Goal: Register for event/course

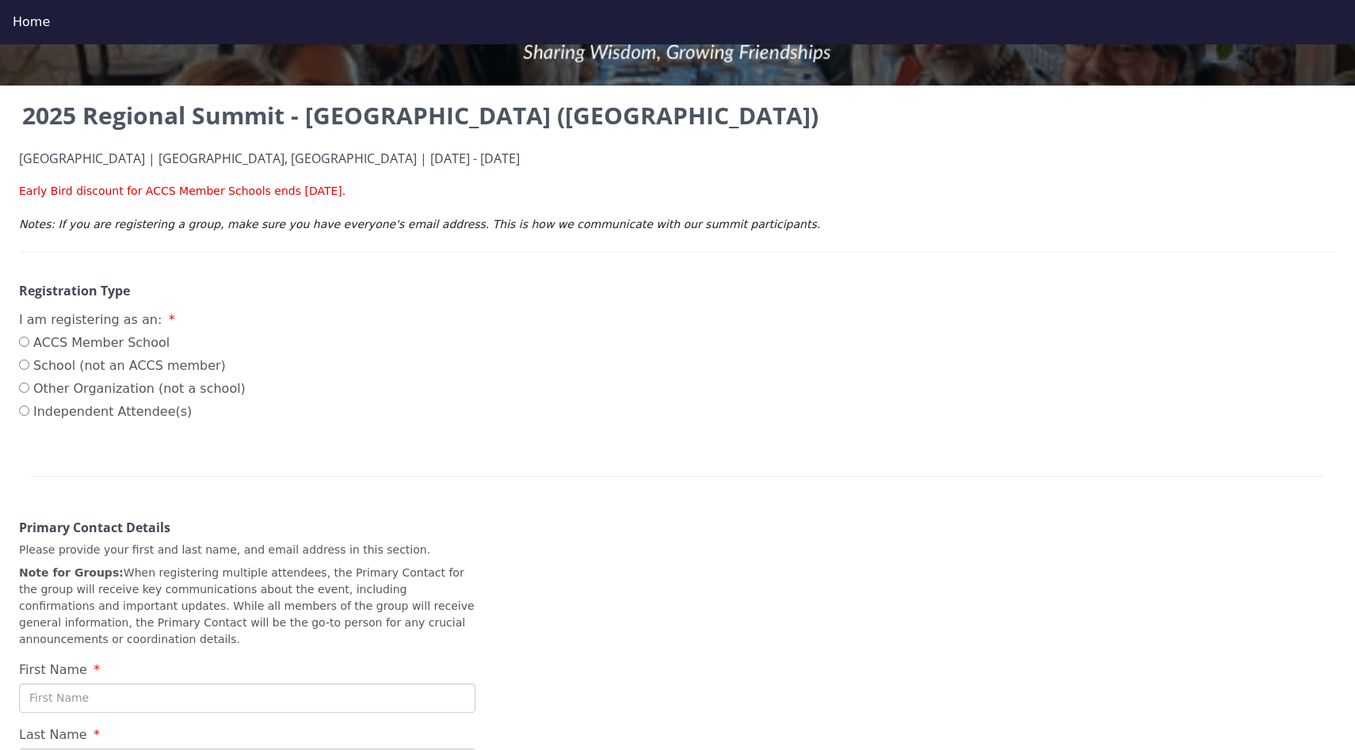
scroll to position [177, 0]
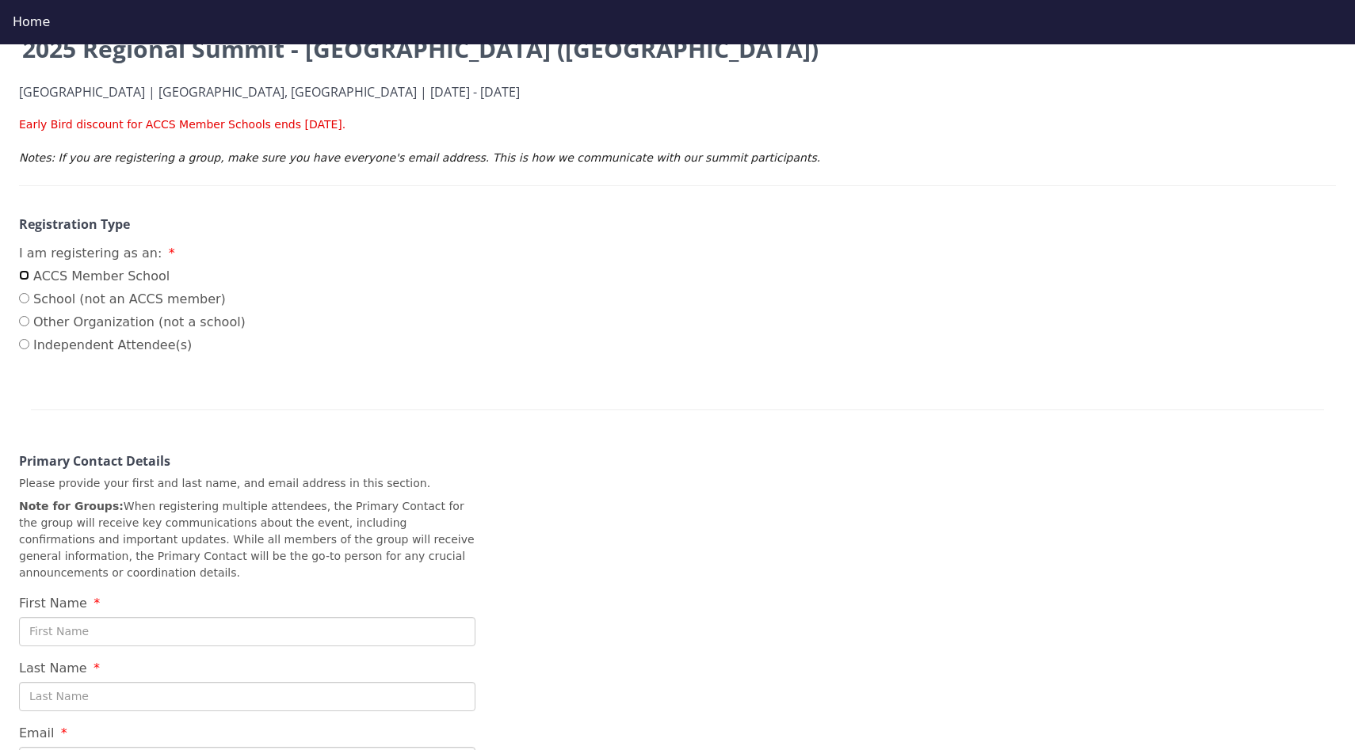
click at [29, 274] on input "ACCS Member School" at bounding box center [24, 275] width 10 height 10
radio input "true"
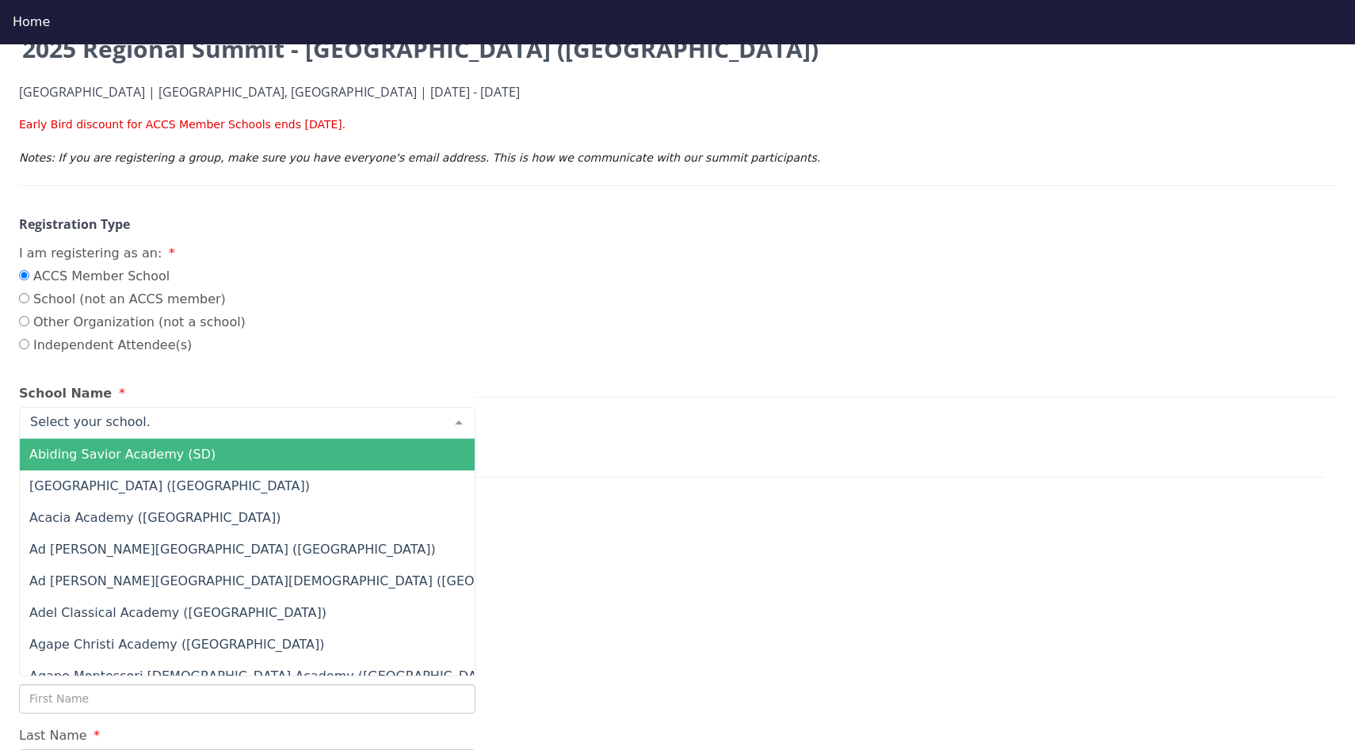
click at [151, 425] on div at bounding box center [247, 423] width 456 height 32
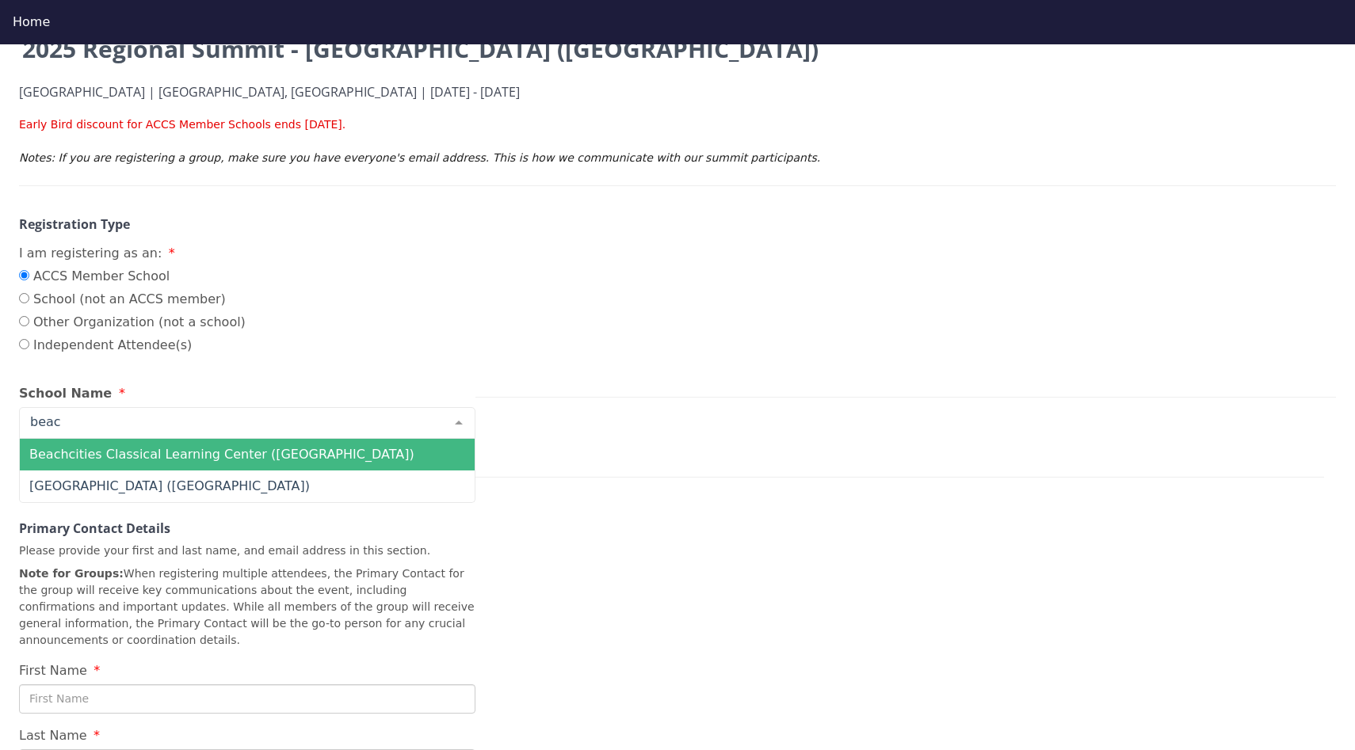
type input "beach"
click at [210, 452] on span "Beachcities Classical Learning Center ([GEOGRAPHIC_DATA])" at bounding box center [221, 454] width 385 height 15
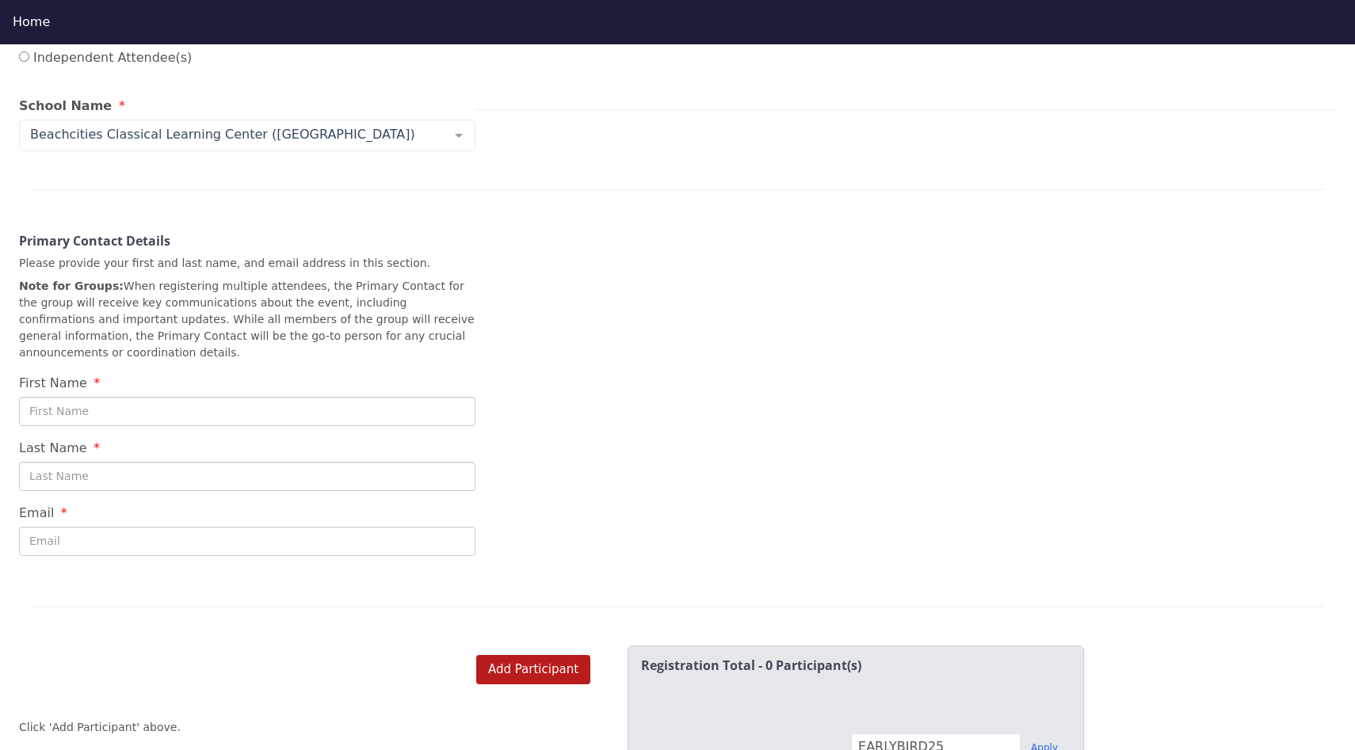
scroll to position [440, 0]
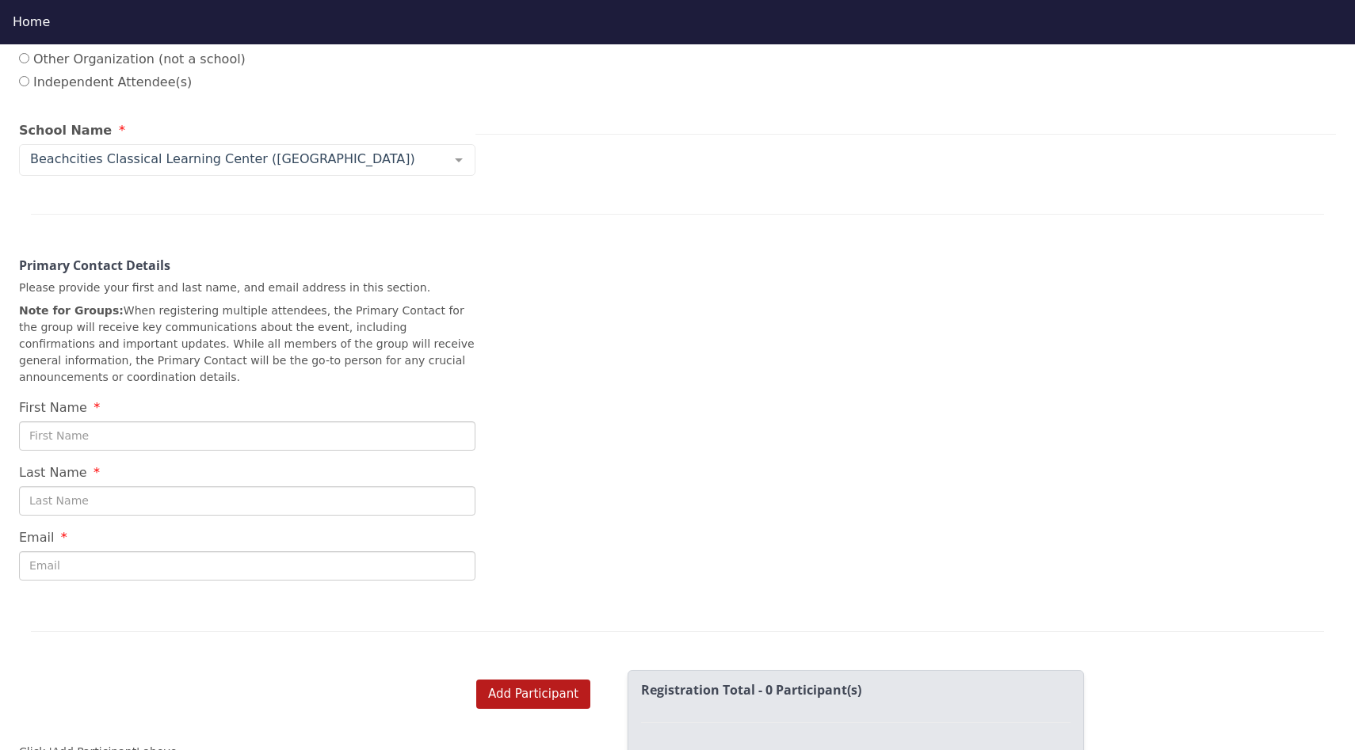
click at [115, 444] on input "First Name" at bounding box center [247, 435] width 456 height 29
type input "[PERSON_NAME]"
type input "[PERSON_NAME][EMAIL_ADDRESS][PERSON_NAME][DOMAIN_NAME]"
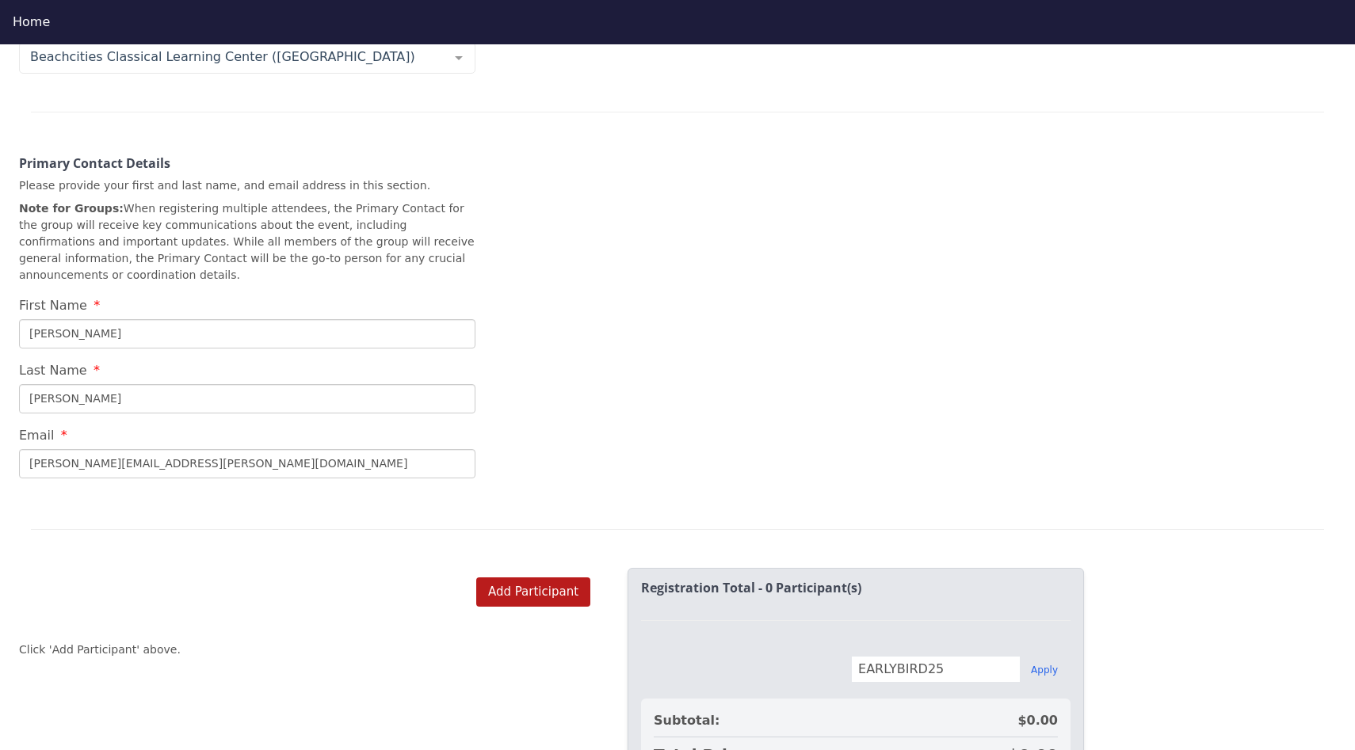
scroll to position [643, 0]
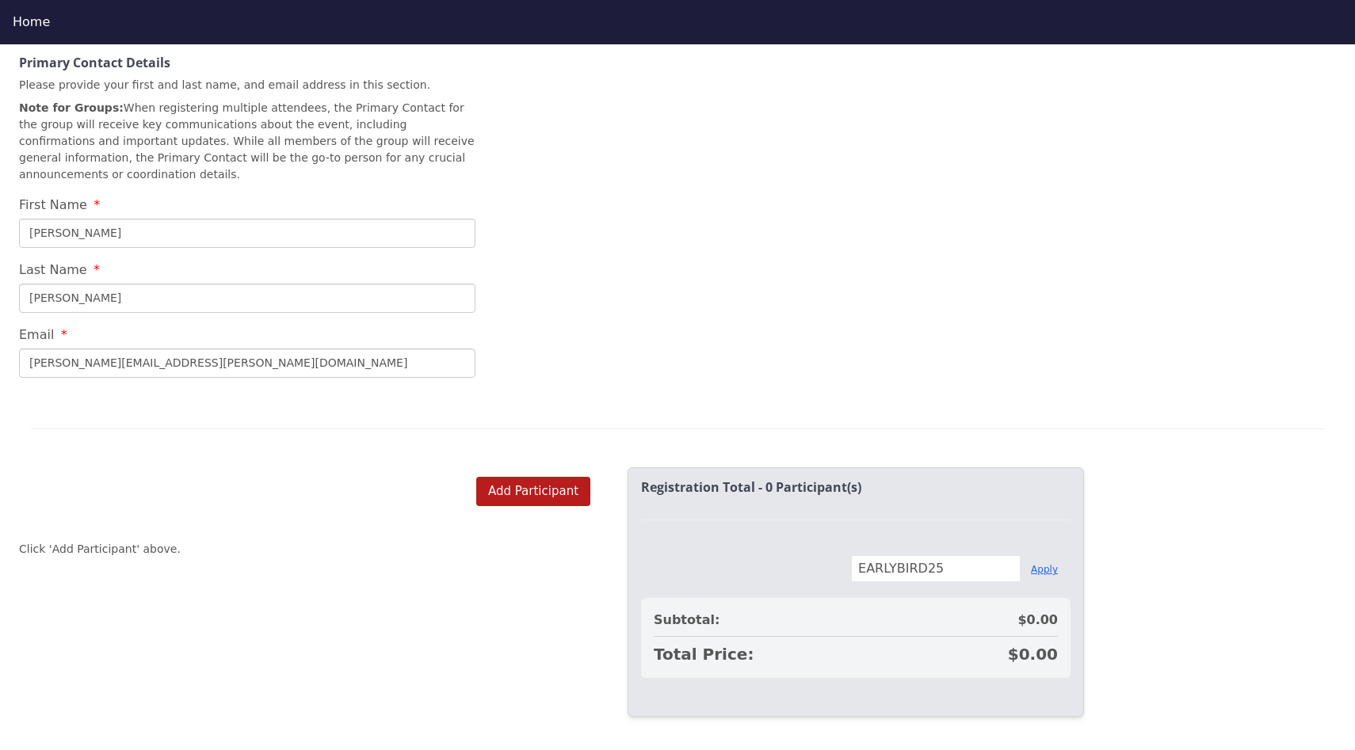
click at [1040, 574] on button "Apply" at bounding box center [1044, 569] width 27 height 13
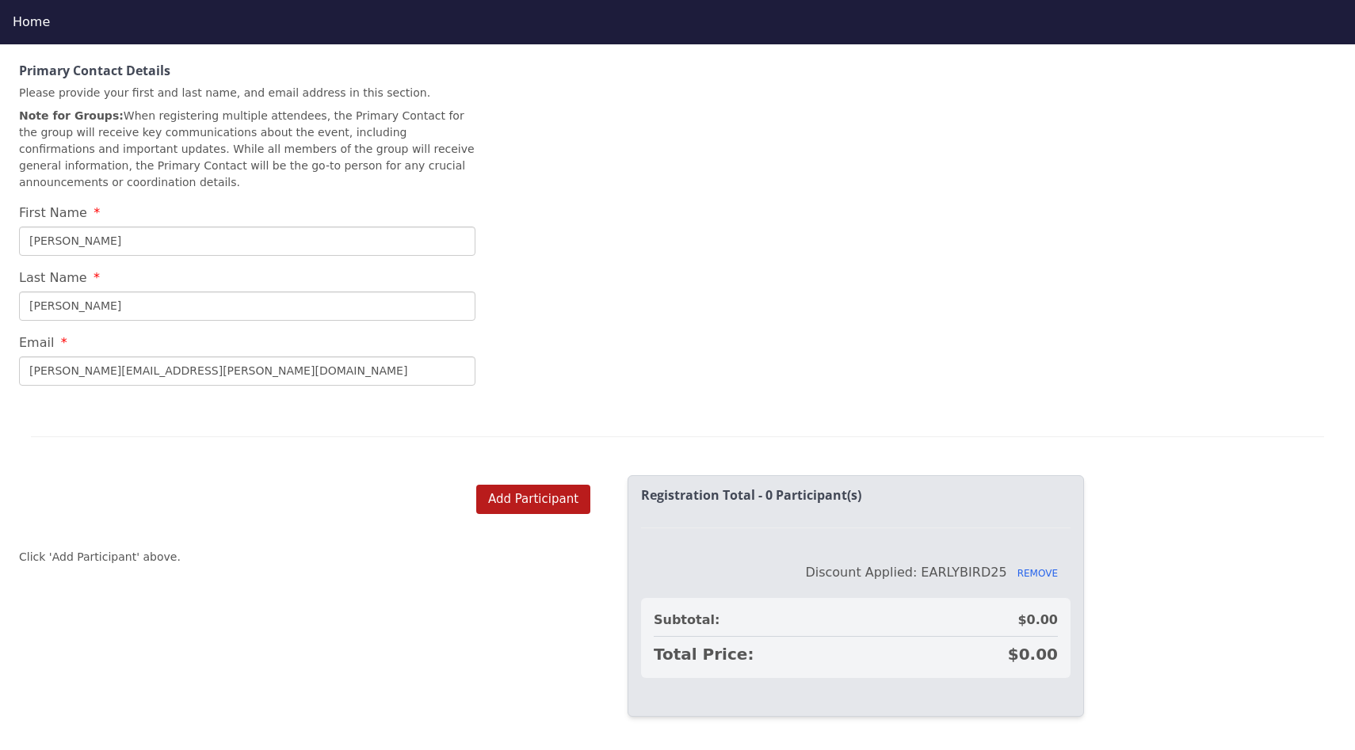
scroll to position [635, 0]
click at [1040, 566] on div "Discount Applied: EARLYBIRD25 REMOVE" at bounding box center [855, 572] width 429 height 19
click at [536, 499] on button "Add Participant" at bounding box center [533, 499] width 114 height 29
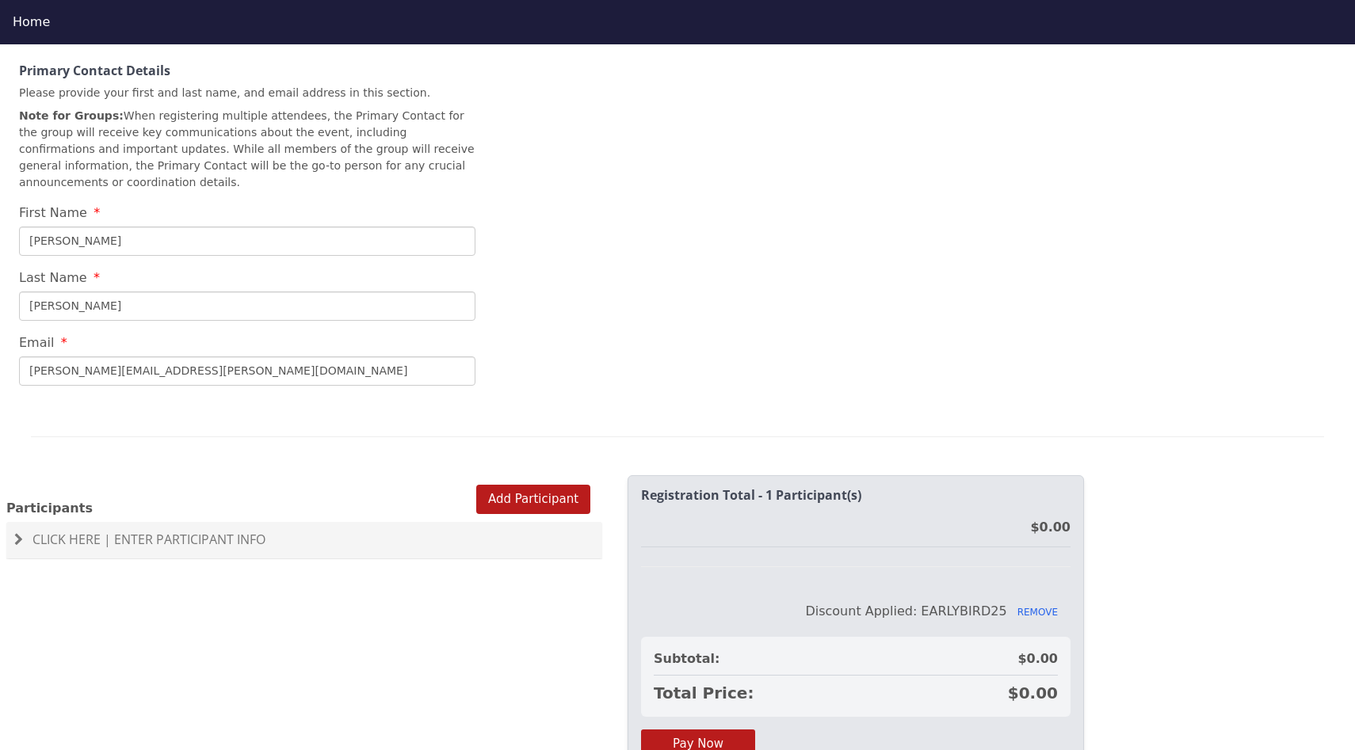
click at [144, 543] on span "Click Here | Enter Participant Info" at bounding box center [148, 539] width 233 height 17
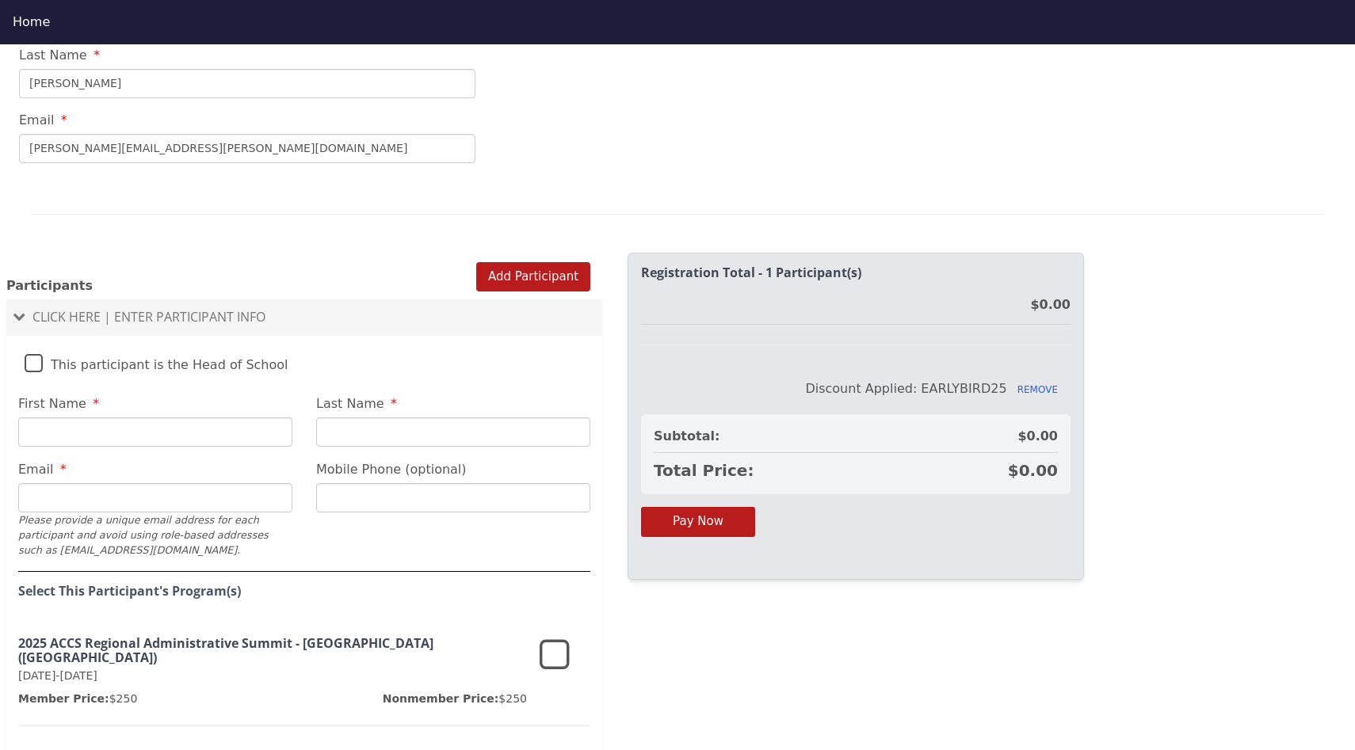
scroll to position [927, 0]
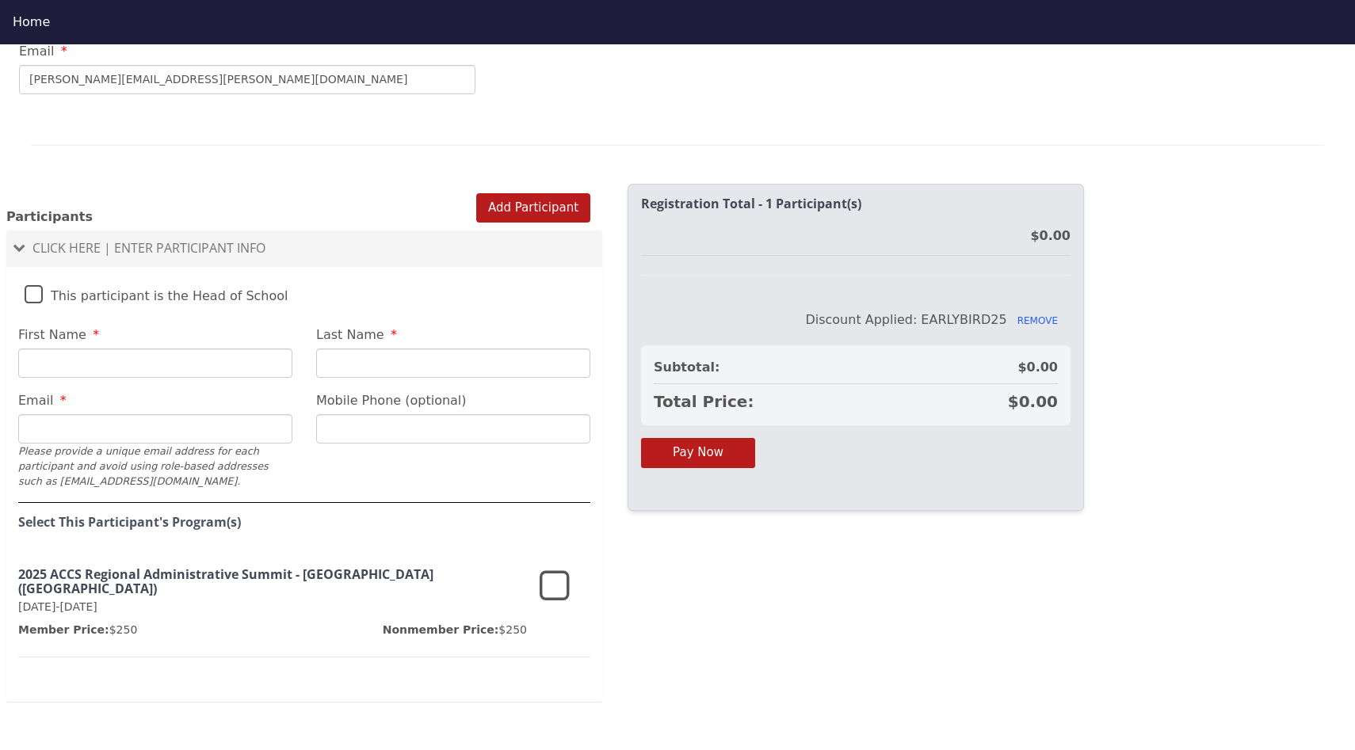
click at [95, 368] on input "First Name" at bounding box center [155, 363] width 274 height 29
click at [103, 362] on input "First Name" at bounding box center [155, 363] width 274 height 29
type input "[PERSON_NAME]"
click at [383, 371] on input "Last Name" at bounding box center [453, 363] width 274 height 29
type input "[PERSON_NAME]"
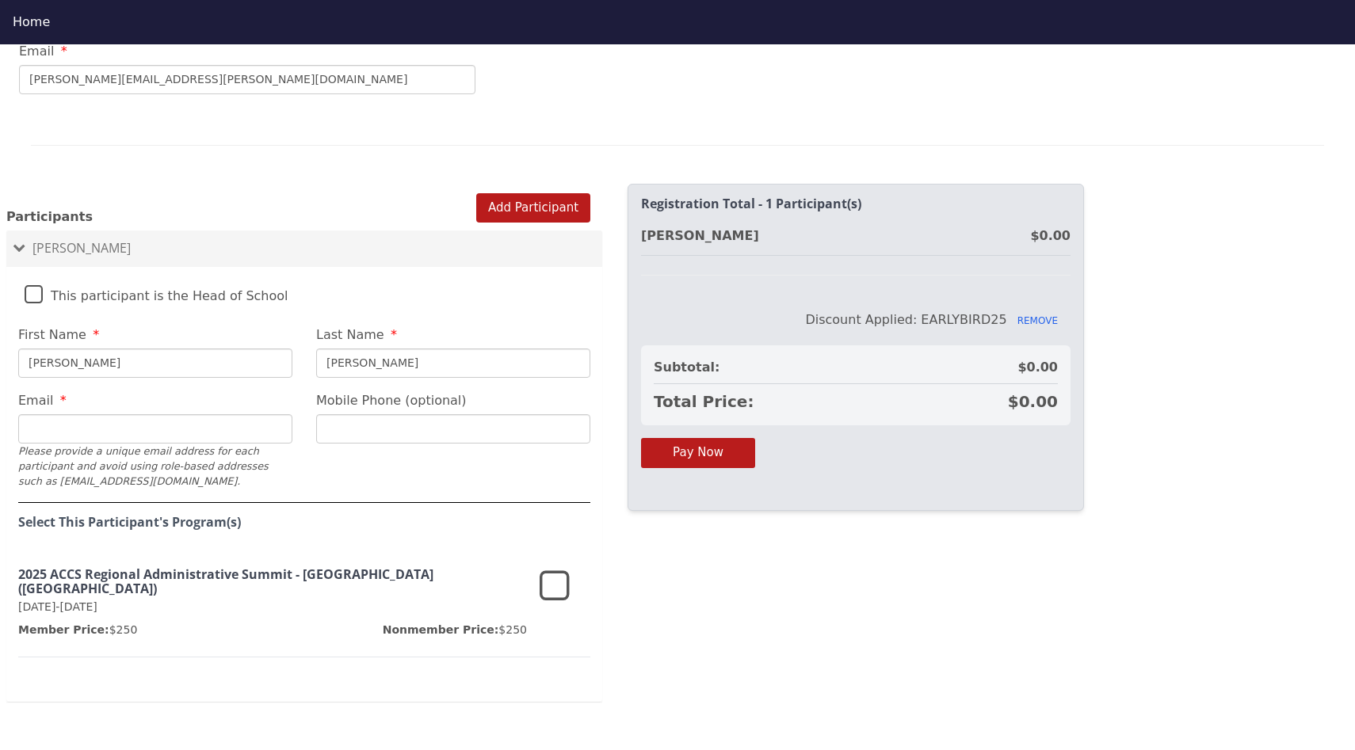
click at [238, 433] on input "Email" at bounding box center [155, 428] width 274 height 29
click at [193, 427] on input "[PERSON_NAME][EMAIL_ADDRESS][PERSON_NAME][DOMAIN_NAME]" at bounding box center [155, 428] width 274 height 29
type input "[PERSON_NAME][EMAIL_ADDRESS][PERSON_NAME][DOMAIN_NAME]"
click at [349, 429] on input "Mobile Phone (optional)" at bounding box center [453, 428] width 274 height 29
click at [323, 481] on fieldset "This participant is the Head of School First Name [PERSON_NAME] Last Name [PERS…" at bounding box center [304, 489] width 596 height 428
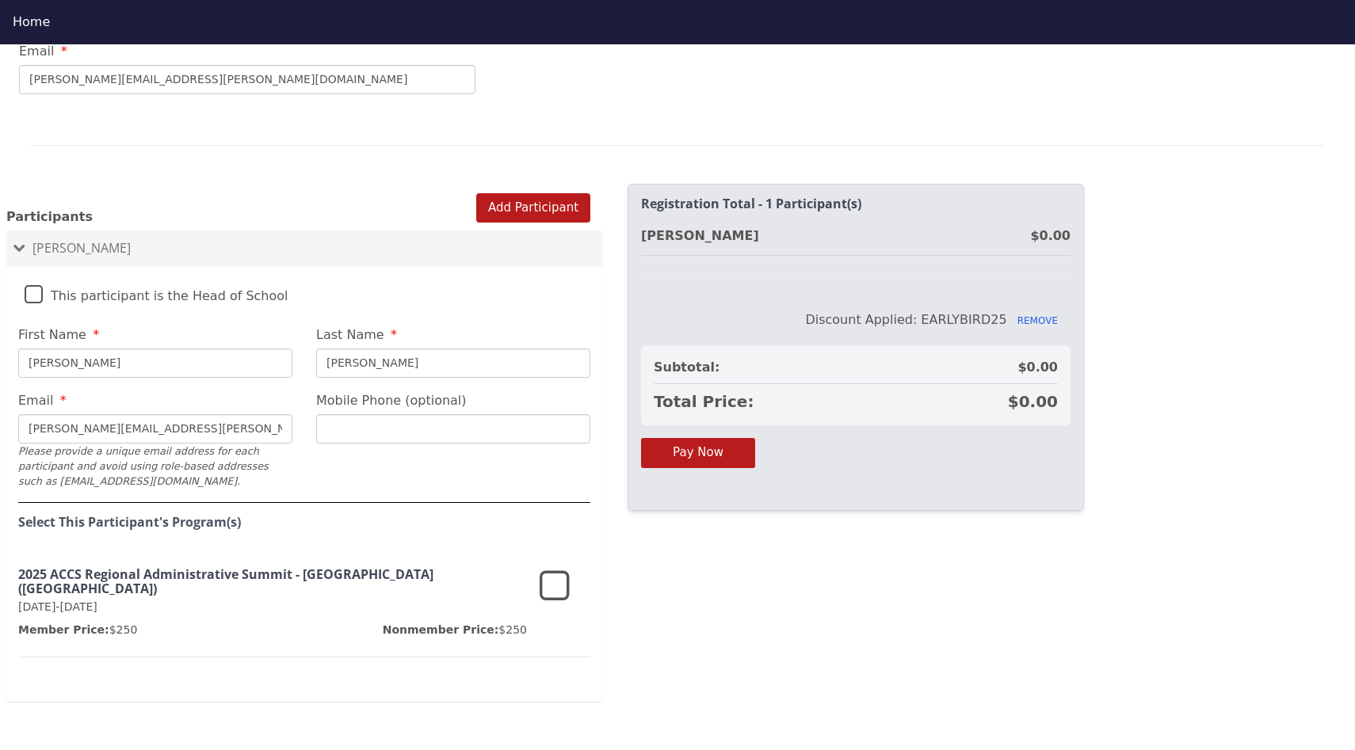
click at [555, 602] on icon at bounding box center [555, 587] width 30 height 38
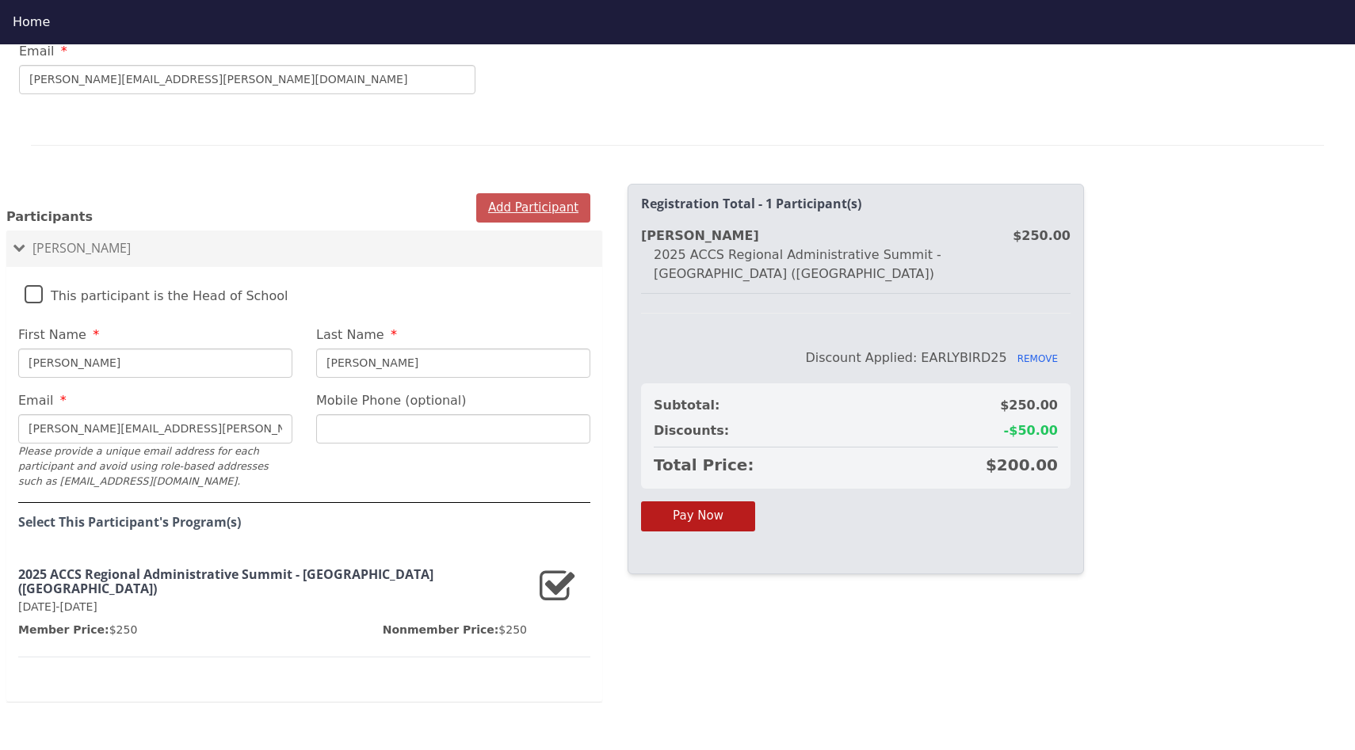
click at [540, 194] on button "Add Participant" at bounding box center [533, 207] width 114 height 29
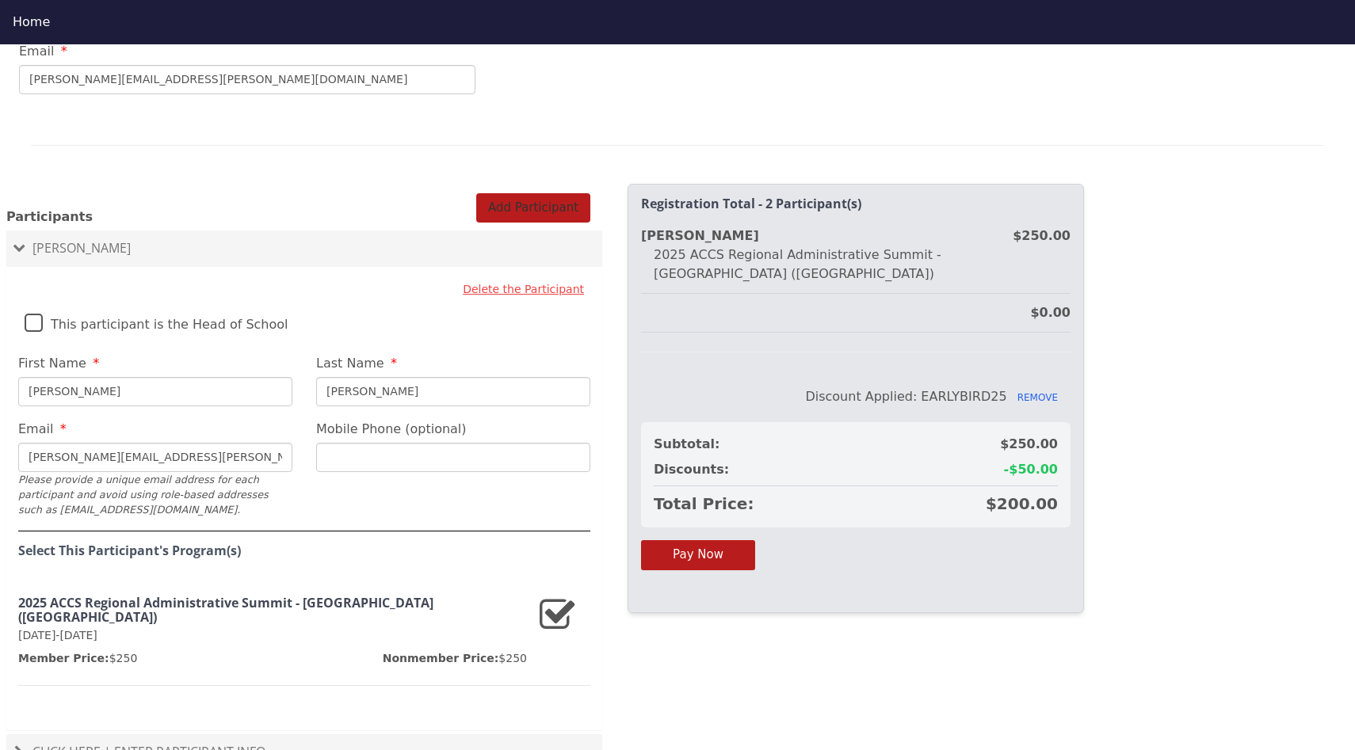
scroll to position [996, 0]
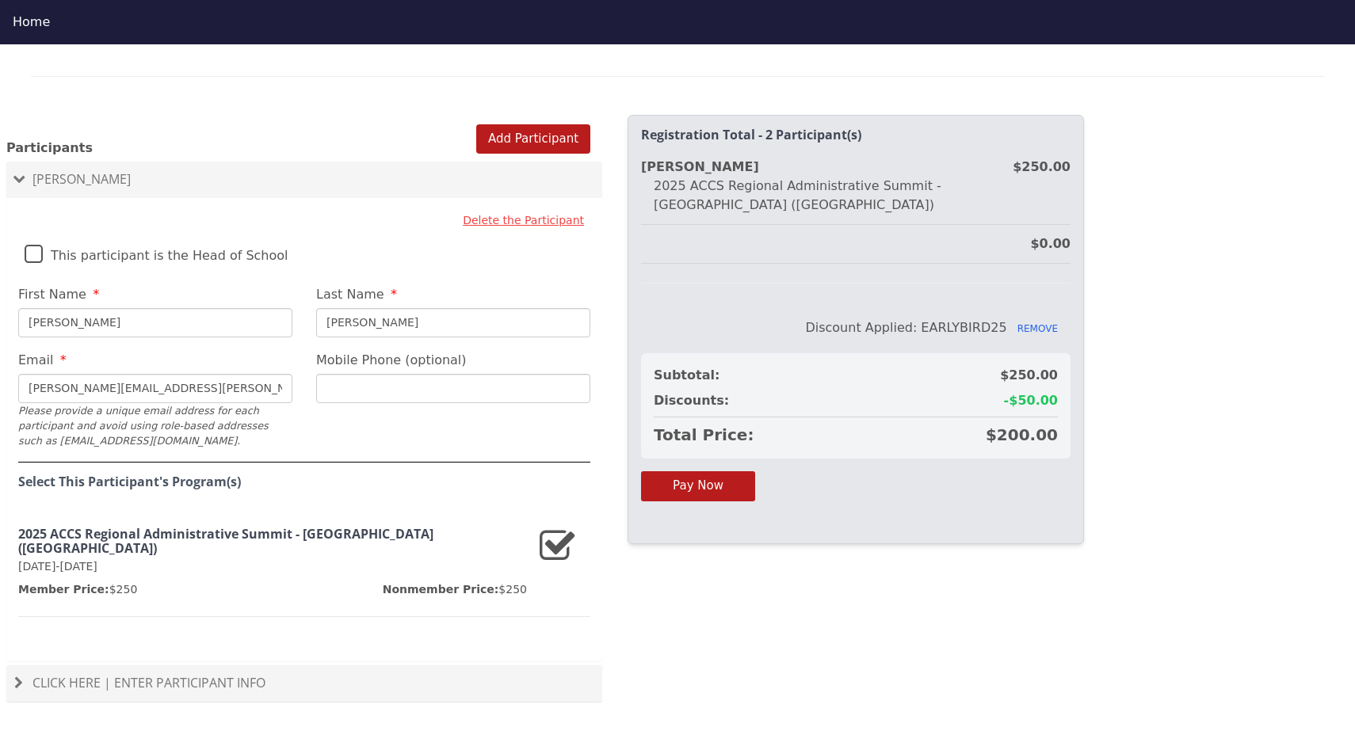
click at [204, 674] on span "Click Here | Enter Participant Info" at bounding box center [148, 682] width 233 height 17
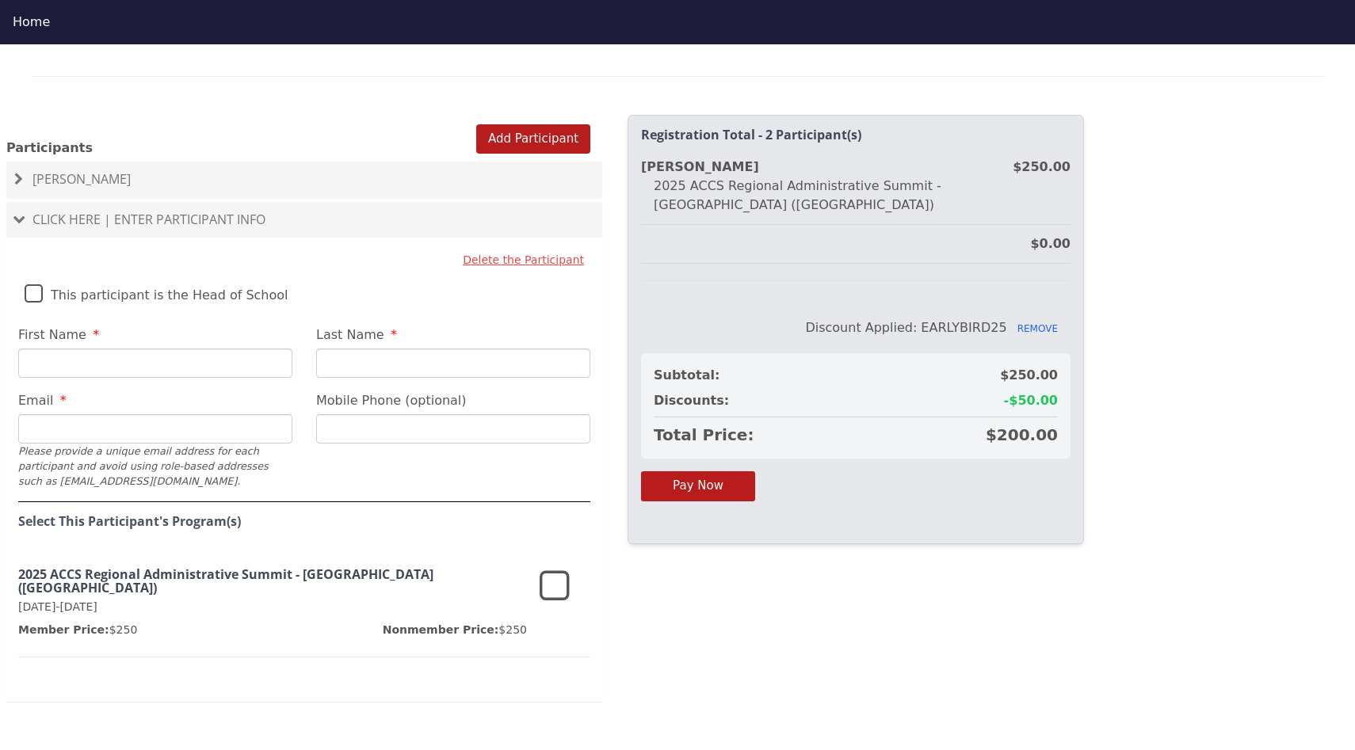
click at [154, 364] on input "First Name" at bounding box center [155, 363] width 274 height 29
type input "[PERSON_NAME]"
type input "[PERSON_NAME][EMAIL_ADDRESS][PERSON_NAME][DOMAIN_NAME]"
drag, startPoint x: 397, startPoint y: 432, endPoint x: 299, endPoint y: 424, distance: 97.8
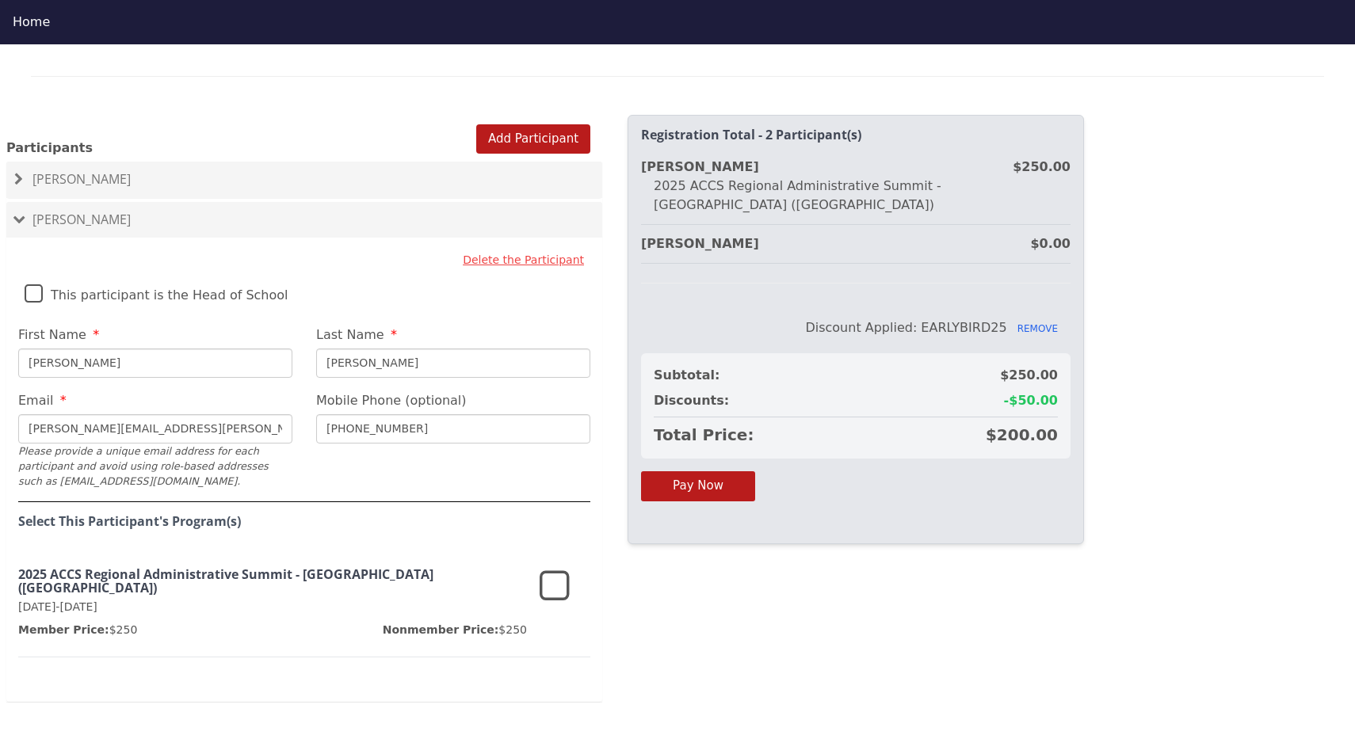
click at [299, 424] on fieldset "Delete the Participant This participant is the Head of School First Name [PERSO…" at bounding box center [304, 474] width 596 height 456
click at [401, 425] on input "[PHONE_NUMBER]" at bounding box center [453, 428] width 274 height 29
type input "6"
type input "[PHONE_NUMBER]"
click at [548, 459] on fieldset "Delete the Participant This participant is the Head of School First Name [PERSO…" at bounding box center [304, 474] width 596 height 456
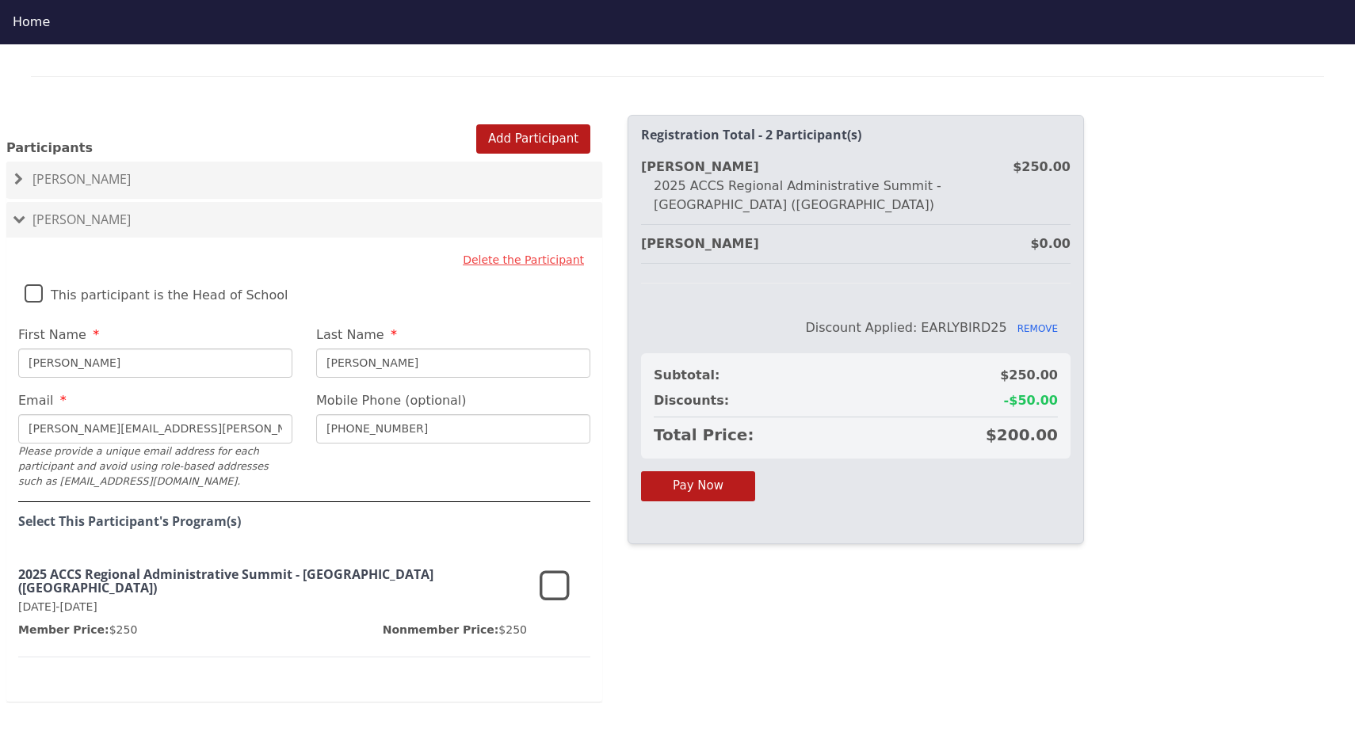
click at [530, 585] on div "2025 ACCS Regional Administrative Summit - [GEOGRAPHIC_DATA] ([GEOGRAPHIC_DATA]…" at bounding box center [304, 606] width 572 height 102
click at [563, 578] on icon at bounding box center [555, 587] width 30 height 38
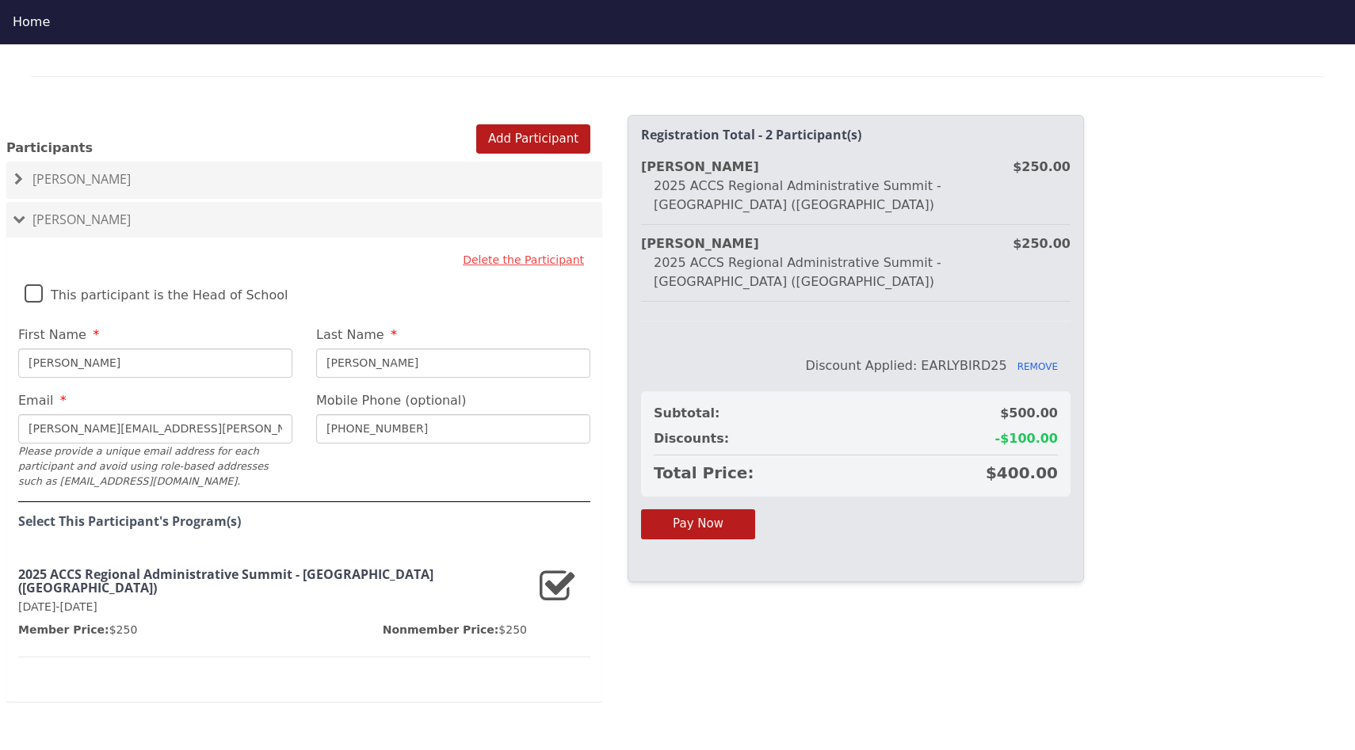
click at [860, 658] on div "2025 Regional Summit - [GEOGRAPHIC_DATA] ([GEOGRAPHIC_DATA]) [GEOGRAPHIC_DATA] …" at bounding box center [677, 419] width 1355 height 750
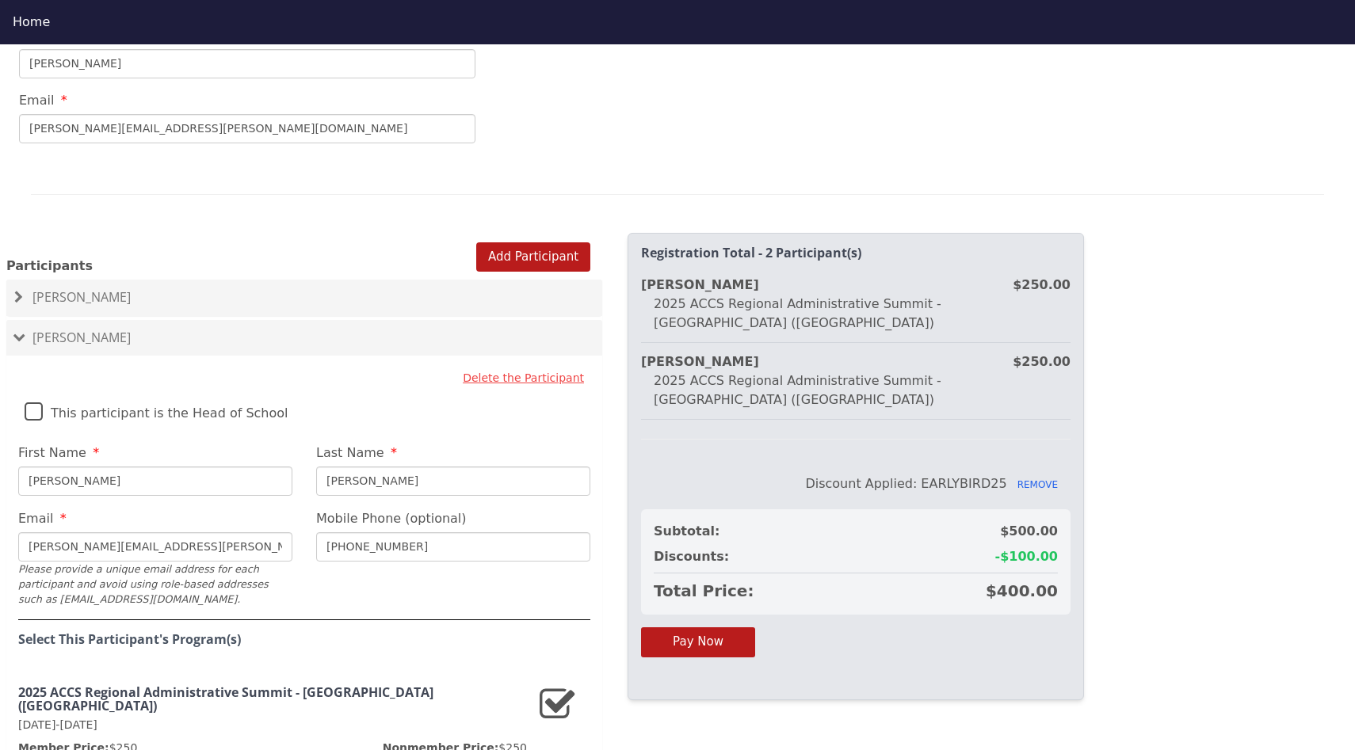
scroll to position [873, 0]
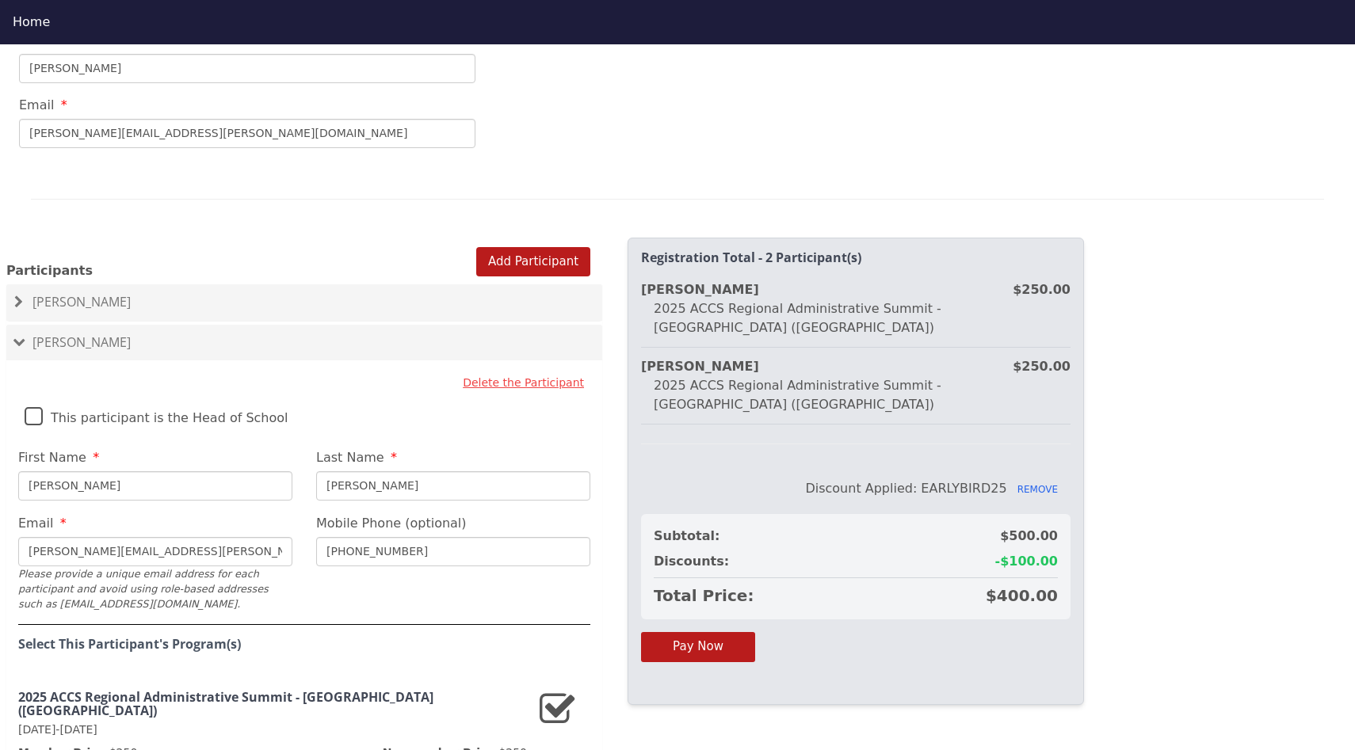
click at [32, 416] on label "This participant is the Head of School" at bounding box center [157, 414] width 264 height 34
click at [0, 0] on input "This participant is the Head of School" at bounding box center [0, 0] width 0 height 0
click at [1219, 505] on div "2025 Regional Summit - [GEOGRAPHIC_DATA] ([GEOGRAPHIC_DATA]) [GEOGRAPHIC_DATA] …" at bounding box center [677, 419] width 1355 height 750
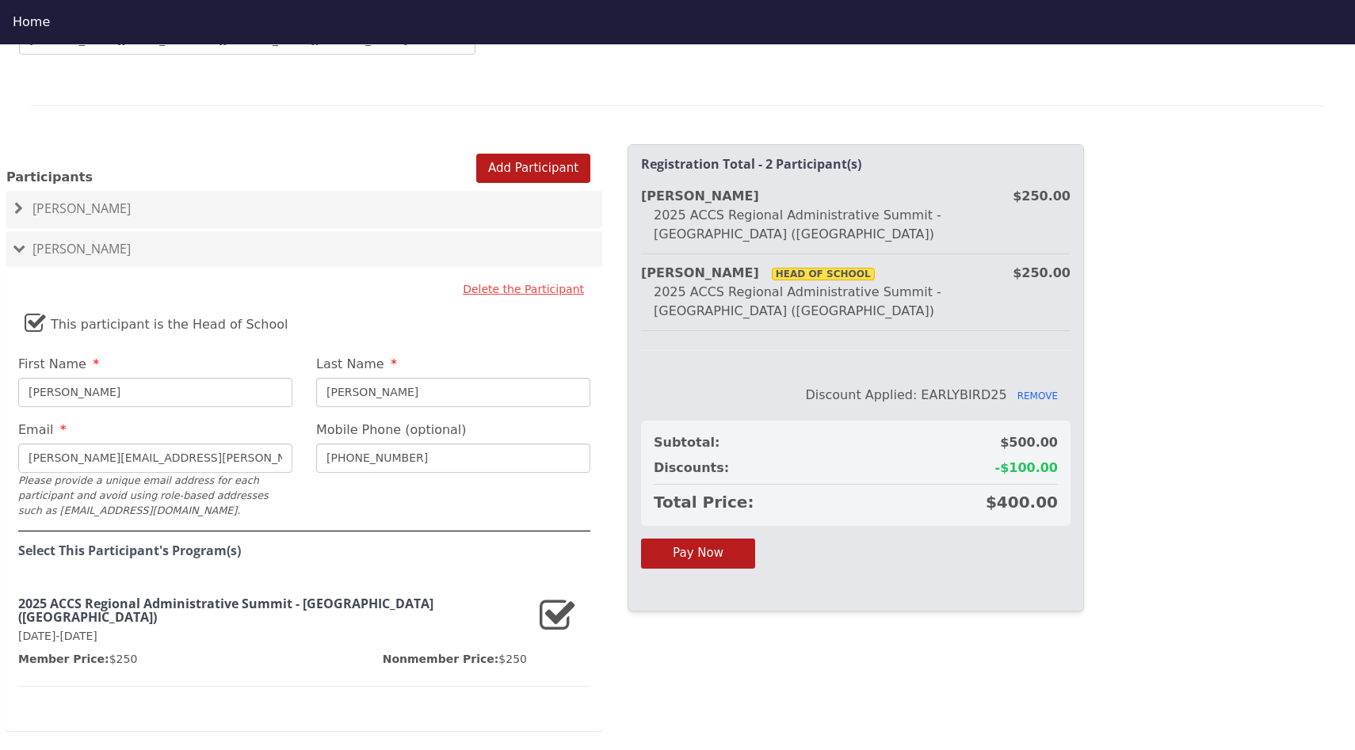
scroll to position [996, 0]
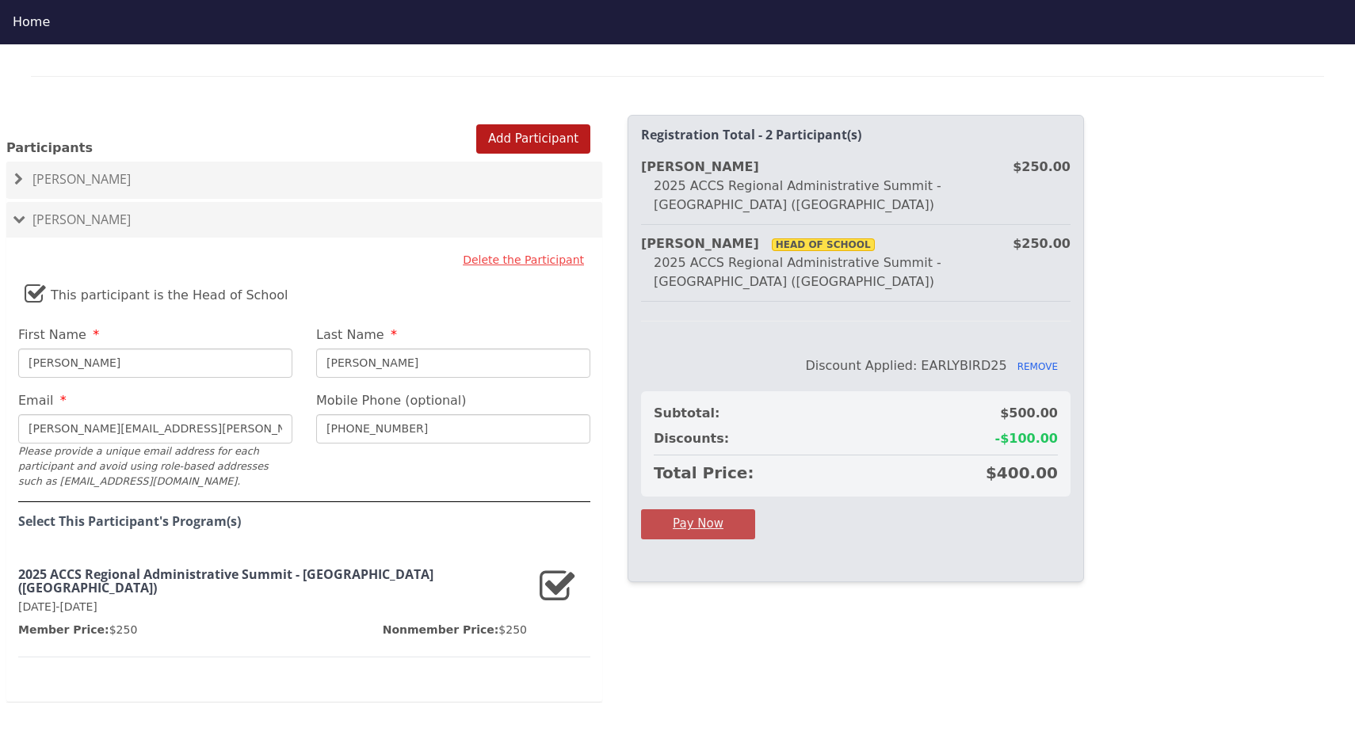
click at [691, 529] on button "Pay Now" at bounding box center [698, 523] width 114 height 29
